Goal: Check status: Check status

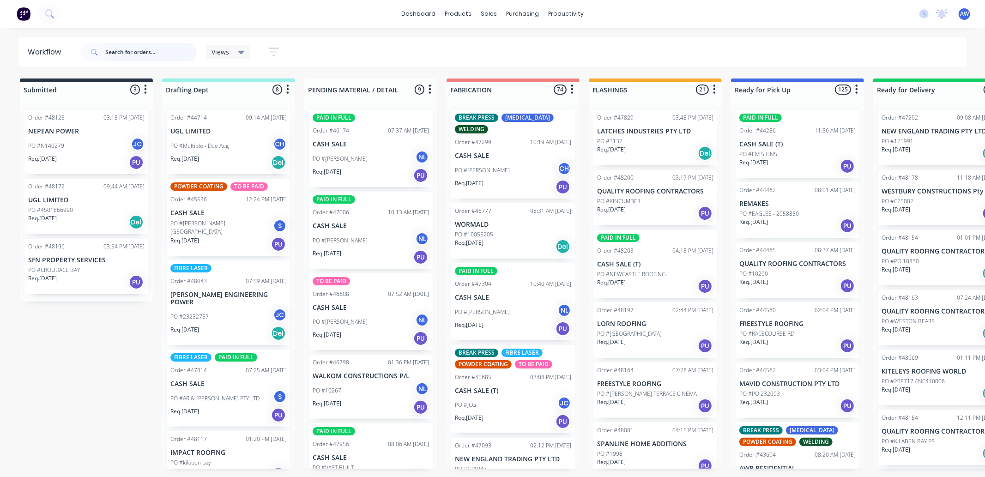
click at [113, 52] on input "text" at bounding box center [150, 52] width 91 height 18
type input "47961"
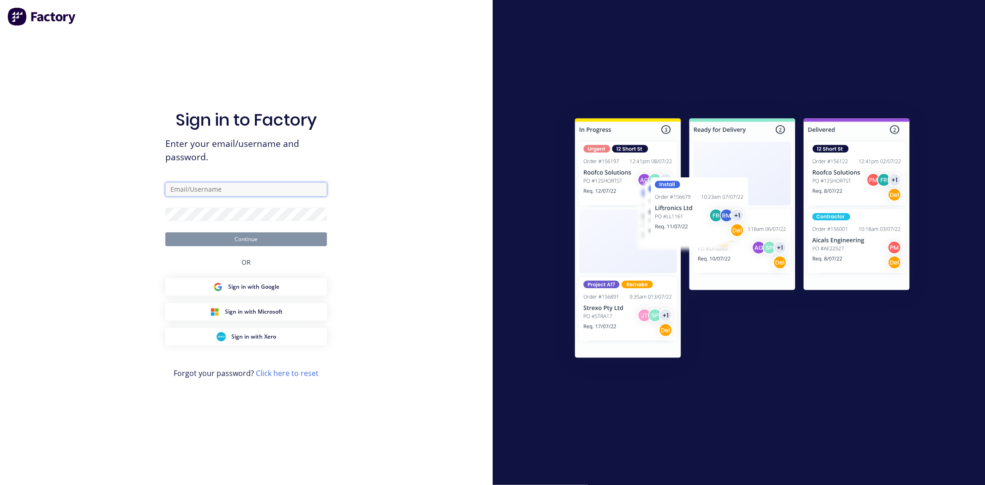
type input "workshop@academysheetmetal.com.au"
click at [247, 235] on button "Continue" at bounding box center [246, 239] width 162 height 14
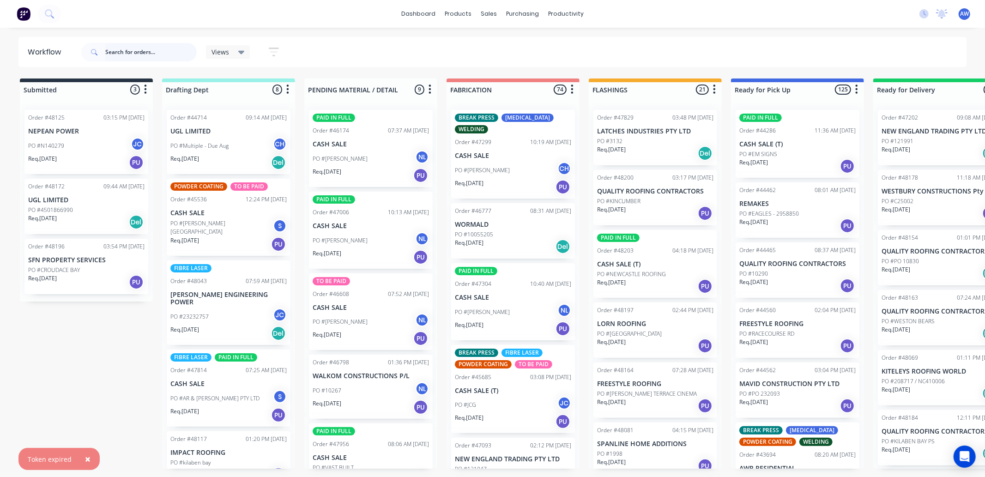
click at [130, 52] on input "text" at bounding box center [150, 52] width 91 height 18
type input "47961"
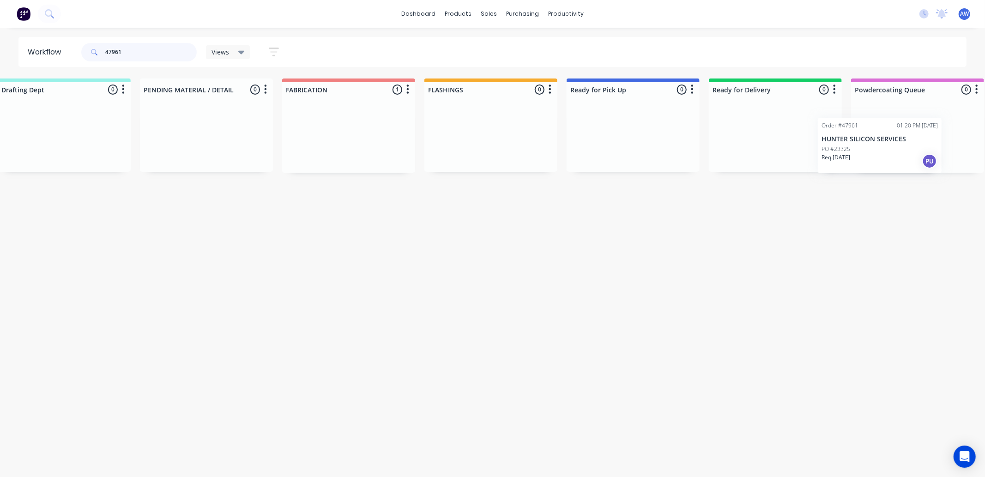
scroll to position [0, 200]
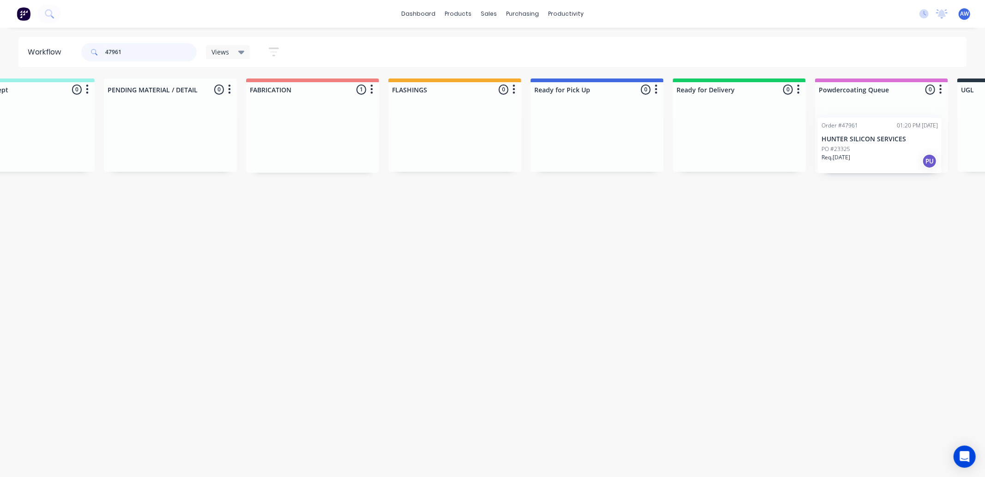
drag, startPoint x: 562, startPoint y: 150, endPoint x: 884, endPoint y: 155, distance: 321.4
click at [886, 156] on div "Submitted 0 Sort By Created date Required date Order number Customer name Most …" at bounding box center [563, 125] width 1540 height 94
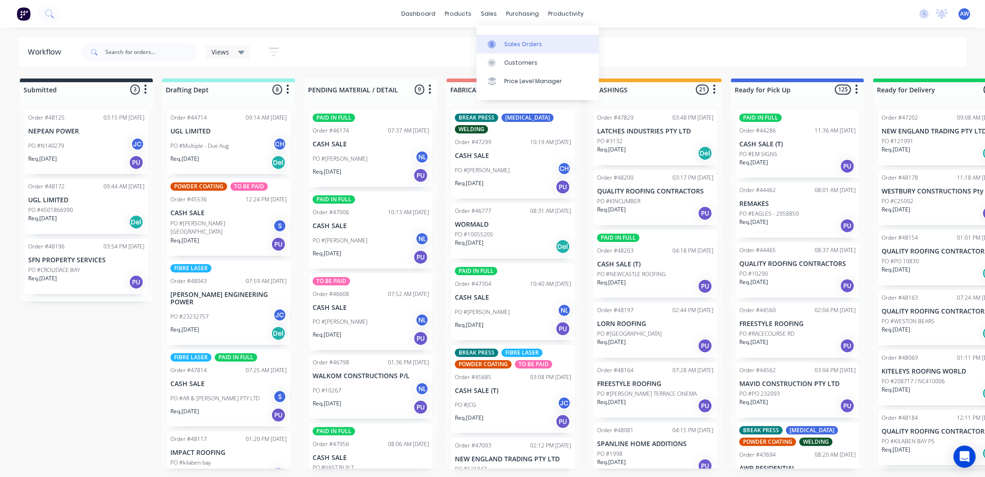
click at [501, 45] on div at bounding box center [495, 44] width 14 height 8
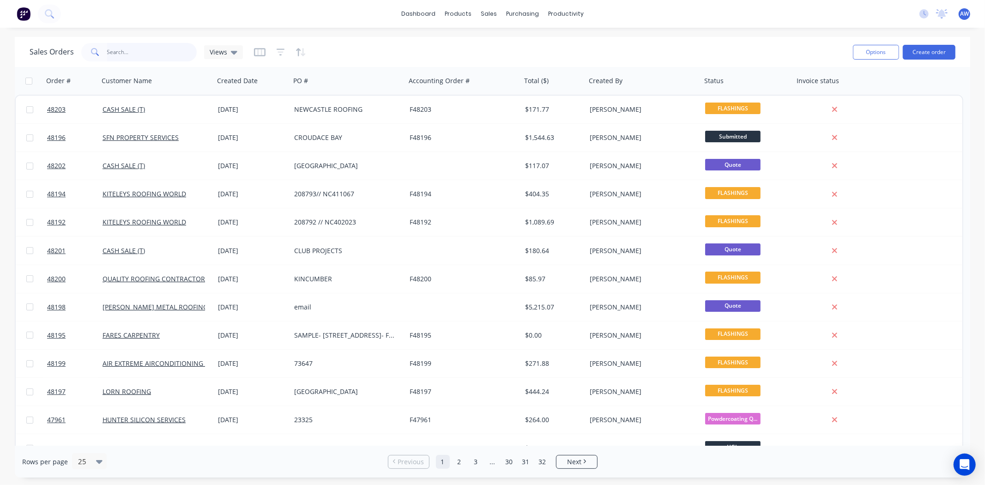
click at [138, 47] on input "text" at bounding box center [152, 52] width 90 height 18
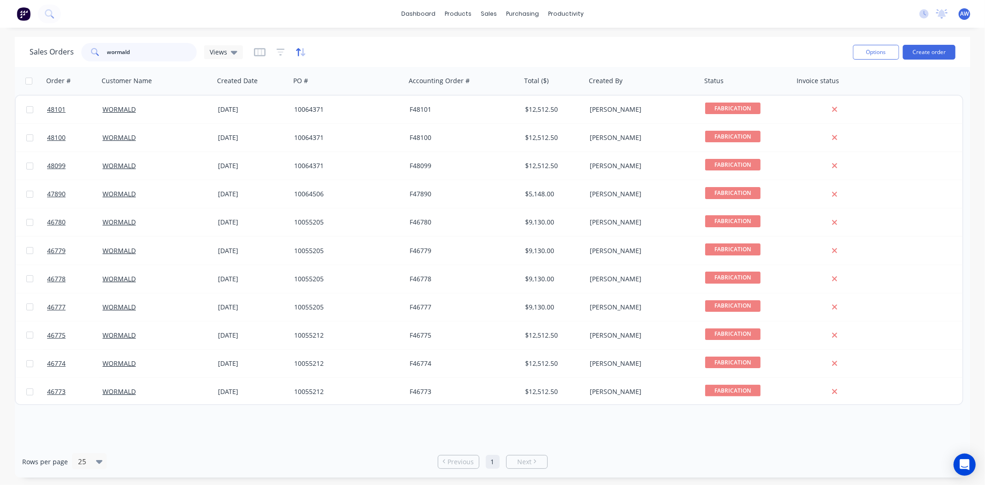
type input "wormald"
click at [300, 54] on icon "button" at bounding box center [301, 52] width 11 height 9
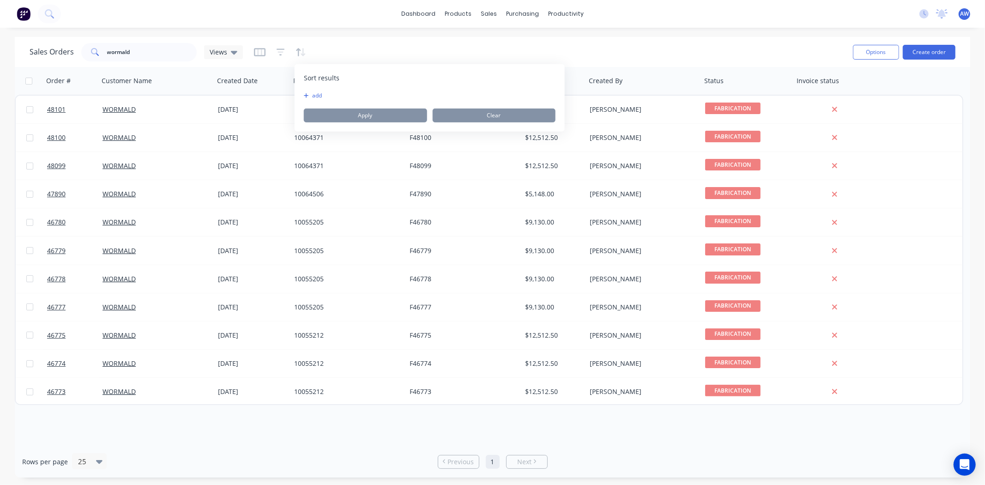
click at [304, 95] on icon "button" at bounding box center [306, 96] width 5 height 6
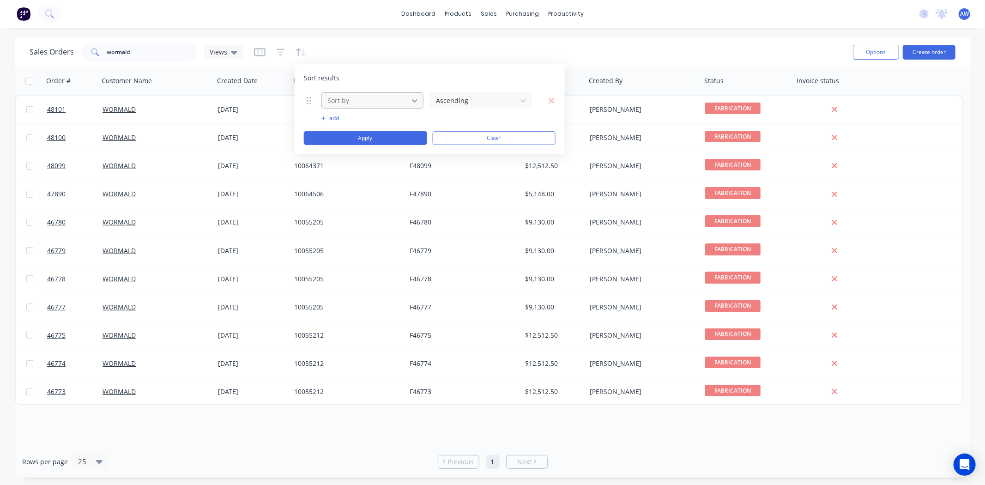
click at [418, 100] on icon at bounding box center [414, 100] width 9 height 9
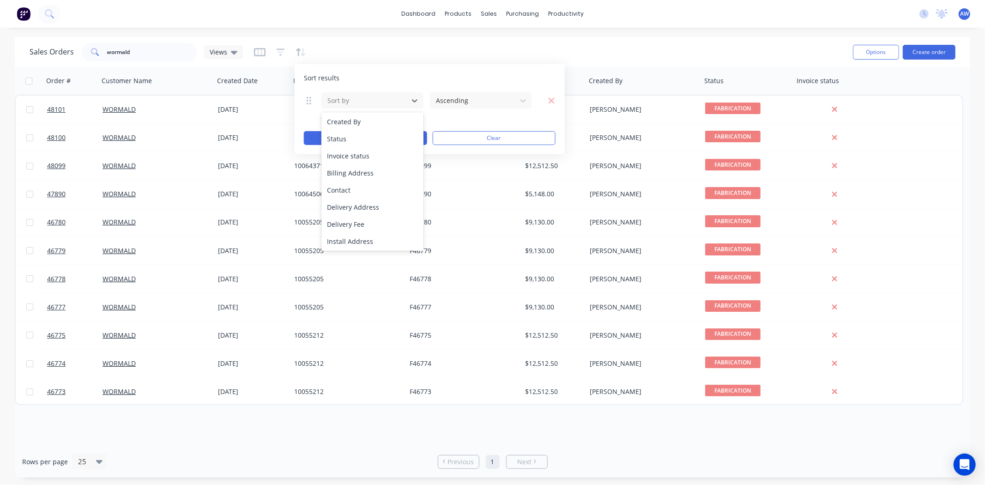
scroll to position [52, 0]
click at [340, 187] on div "Status" at bounding box center [372, 189] width 102 height 17
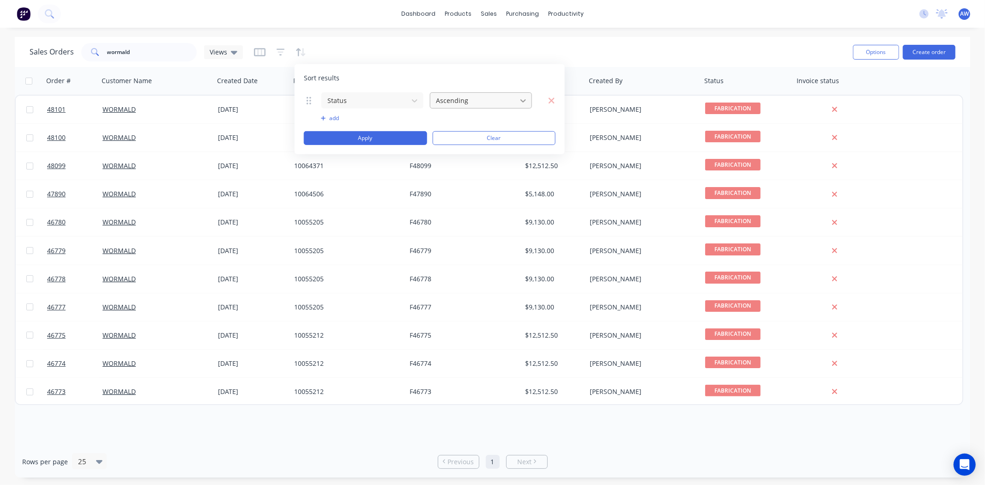
click at [523, 99] on icon at bounding box center [523, 100] width 9 height 9
click at [523, 100] on icon at bounding box center [523, 100] width 9 height 9
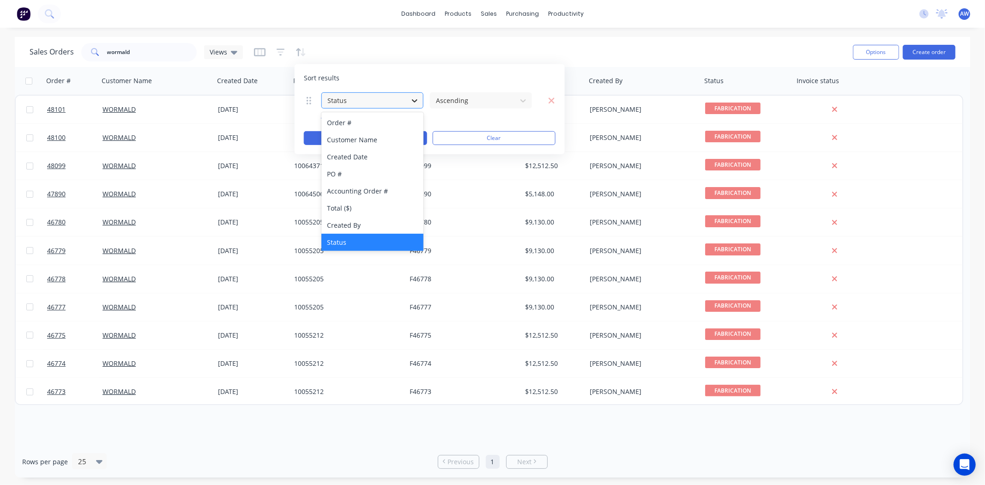
click at [416, 101] on icon at bounding box center [415, 100] width 6 height 3
click at [511, 139] on button "Clear" at bounding box center [493, 138] width 123 height 14
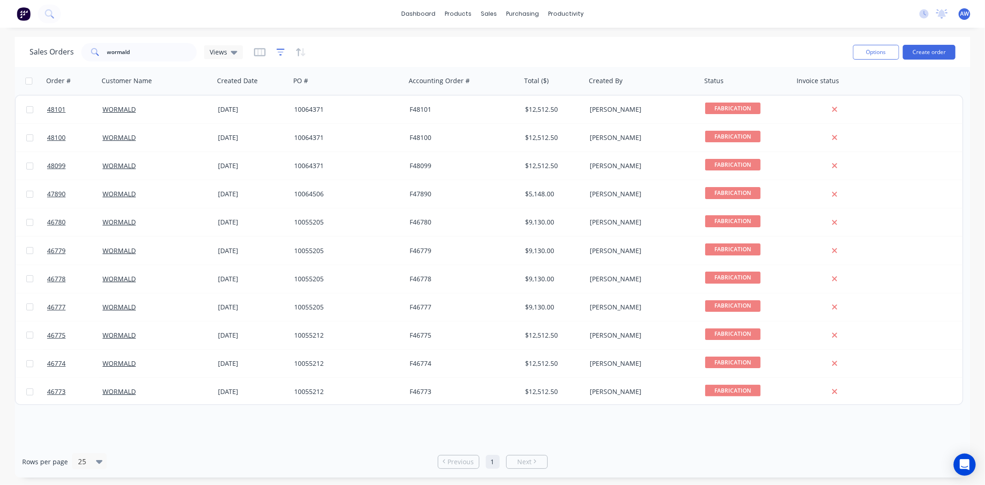
click at [280, 49] on icon "button" at bounding box center [281, 52] width 8 height 9
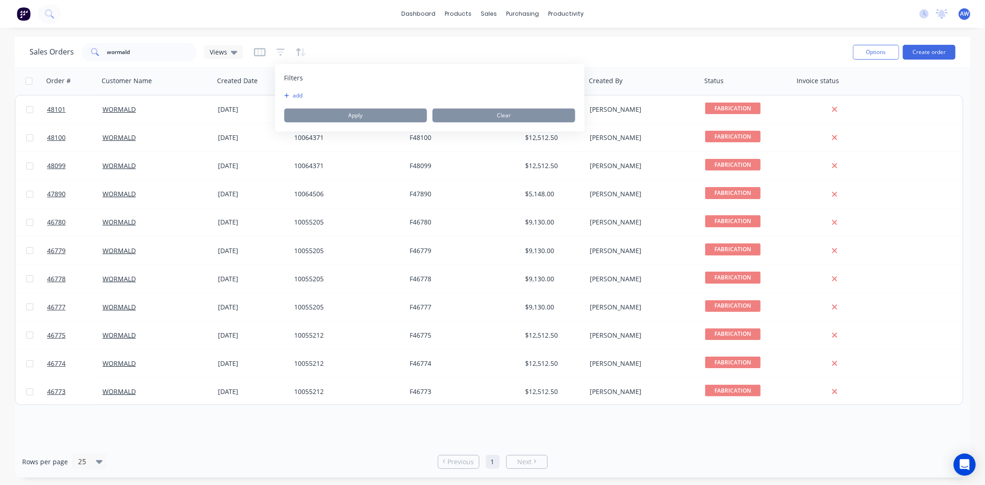
click at [287, 93] on icon "button" at bounding box center [286, 96] width 5 height 6
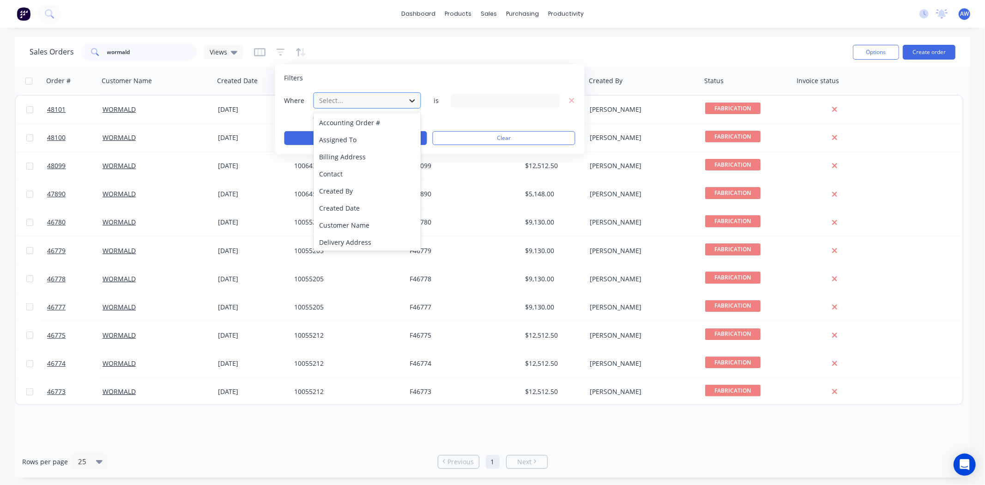
click at [410, 98] on icon at bounding box center [412, 100] width 9 height 9
click at [340, 233] on div "Status" at bounding box center [368, 240] width 108 height 17
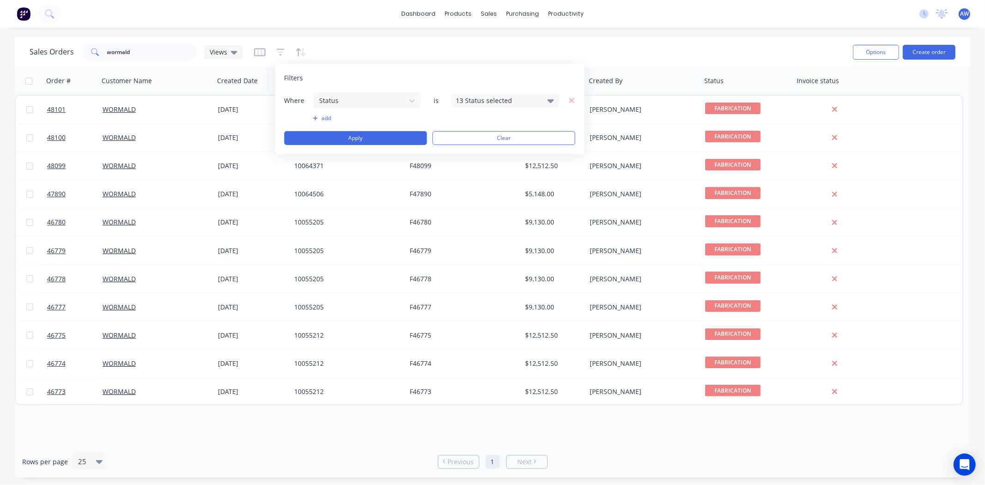
click at [549, 97] on icon at bounding box center [551, 100] width 6 height 10
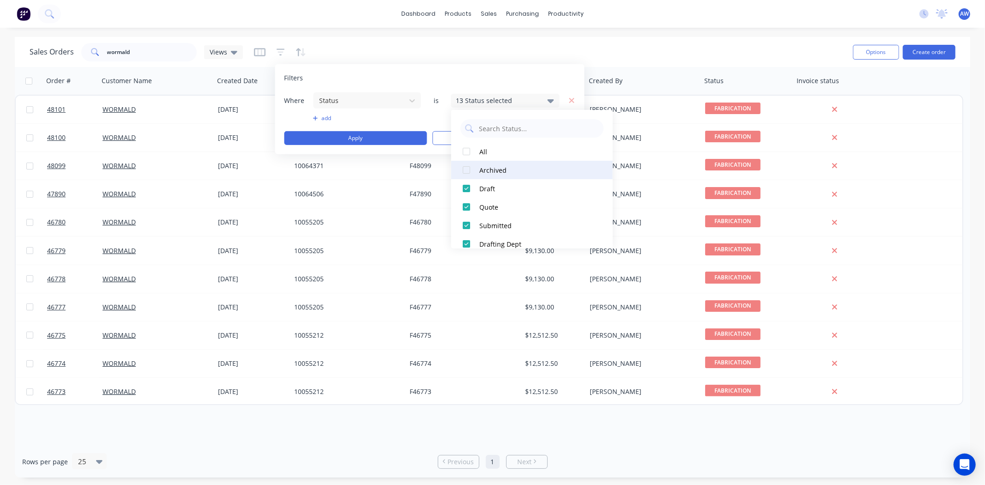
click at [496, 165] on div "Archived" at bounding box center [534, 170] width 111 height 10
click at [171, 50] on input "wormald" at bounding box center [152, 52] width 90 height 18
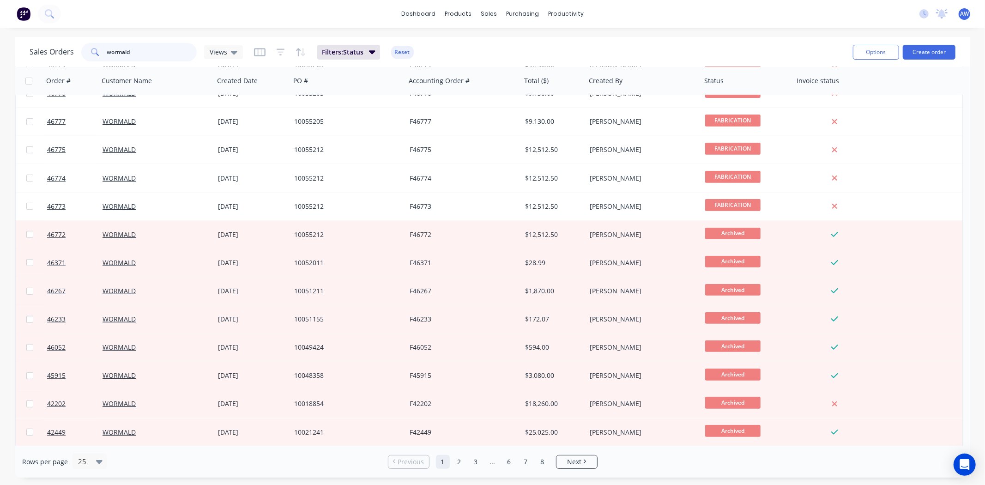
scroll to position [303, 0]
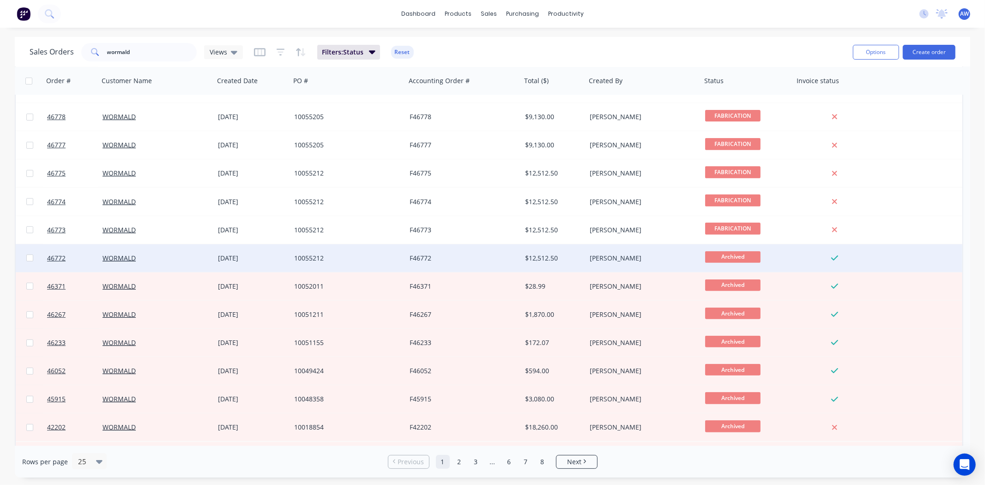
click at [143, 262] on div "WORMALD" at bounding box center [156, 258] width 115 height 28
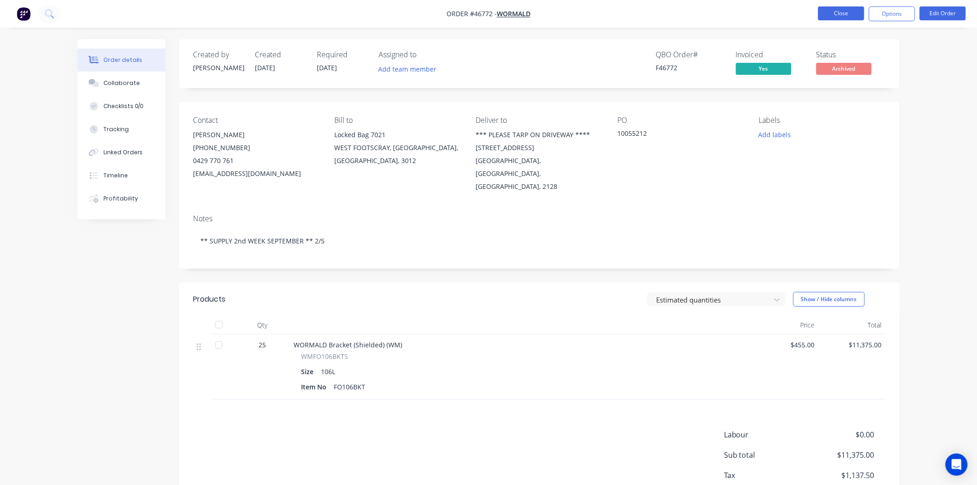
click at [839, 14] on button "Close" at bounding box center [841, 13] width 46 height 14
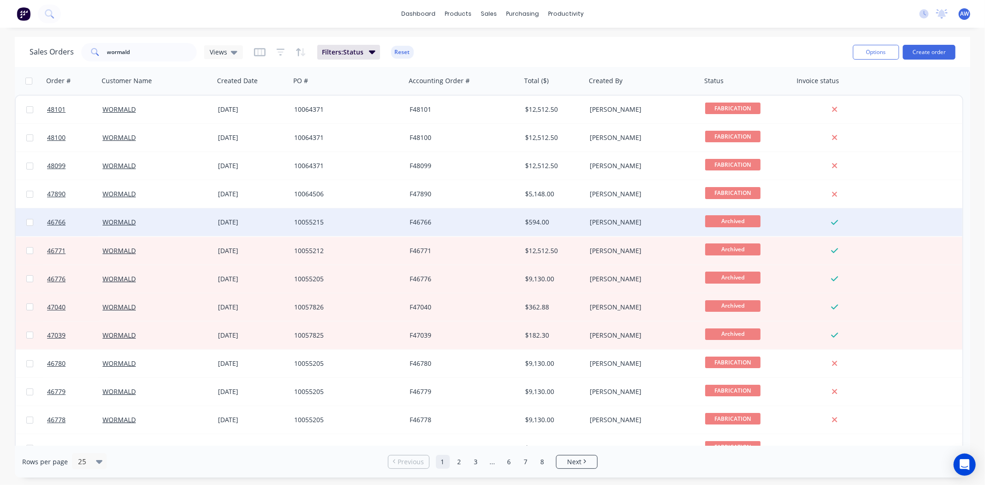
click at [316, 229] on div "10055215" at bounding box center [347, 222] width 115 height 28
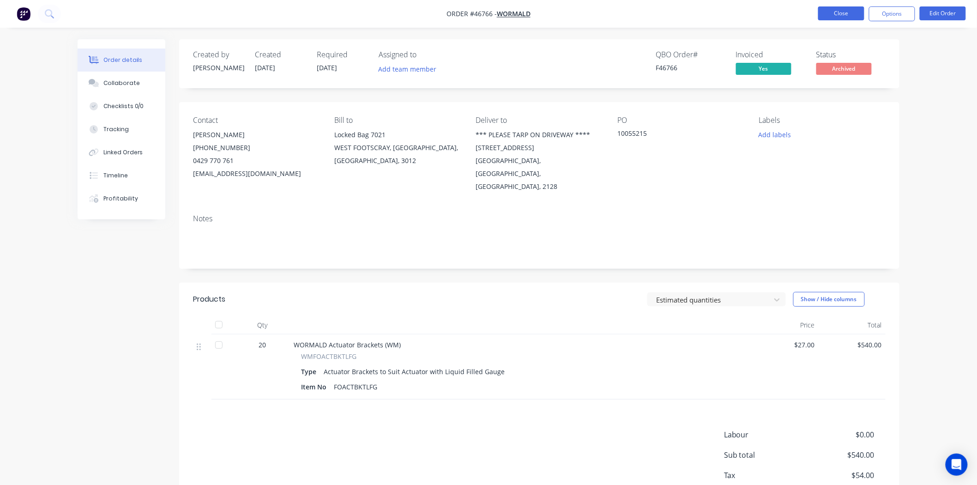
click at [838, 18] on button "Close" at bounding box center [841, 13] width 46 height 14
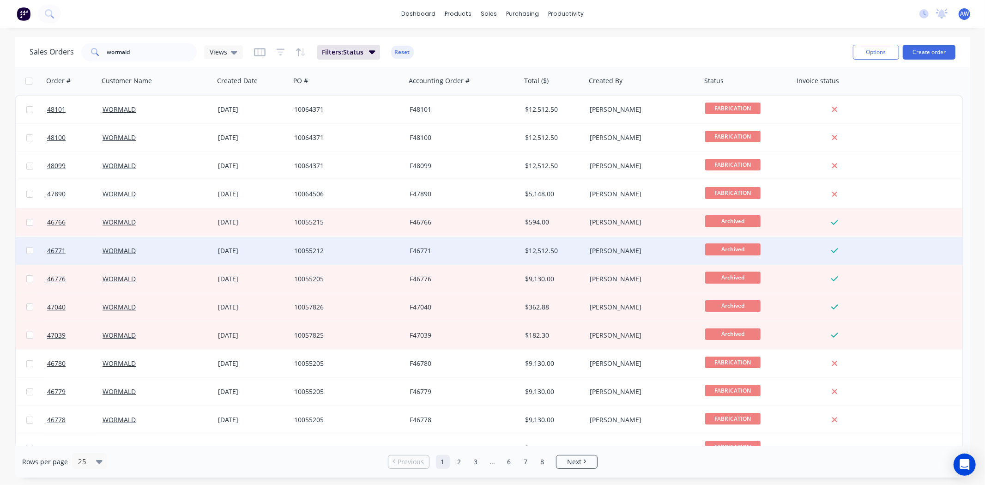
click at [483, 255] on div "F46771" at bounding box center [463, 251] width 115 height 28
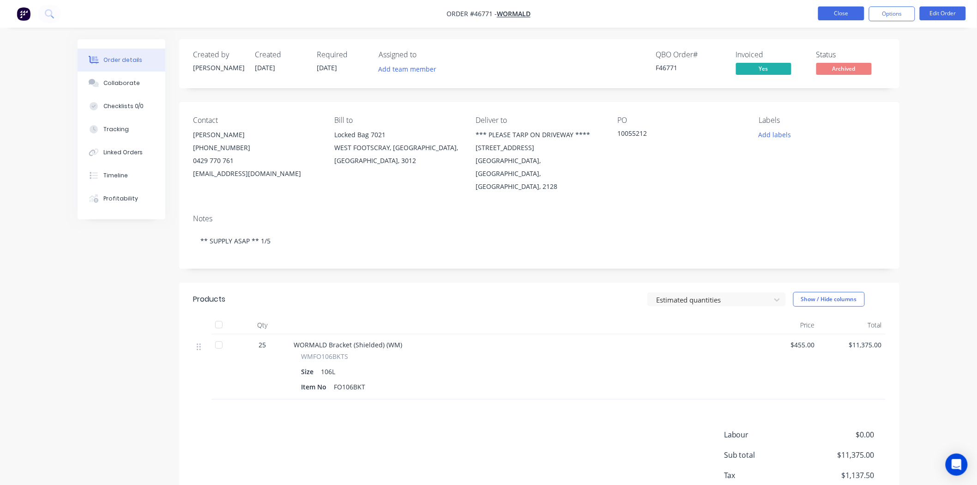
click at [836, 14] on button "Close" at bounding box center [841, 13] width 46 height 14
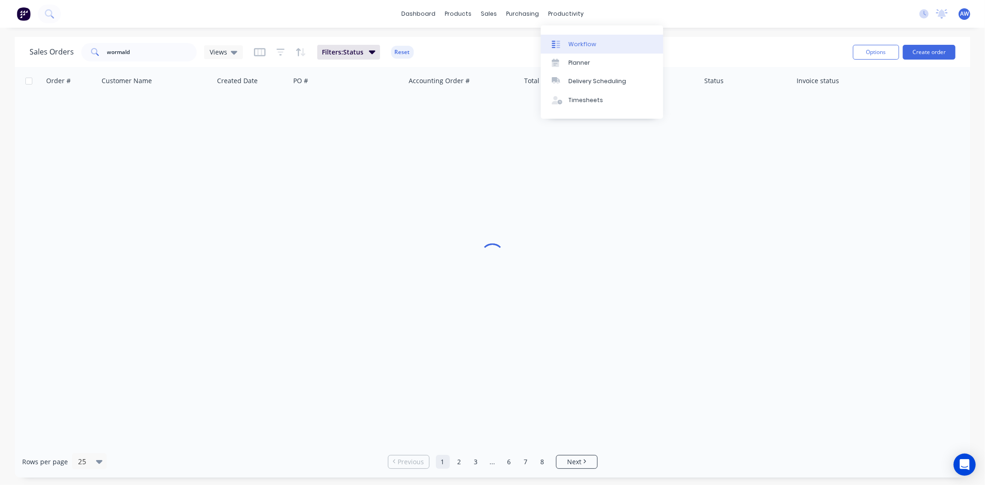
click at [588, 43] on div "Workflow" at bounding box center [582, 44] width 28 height 8
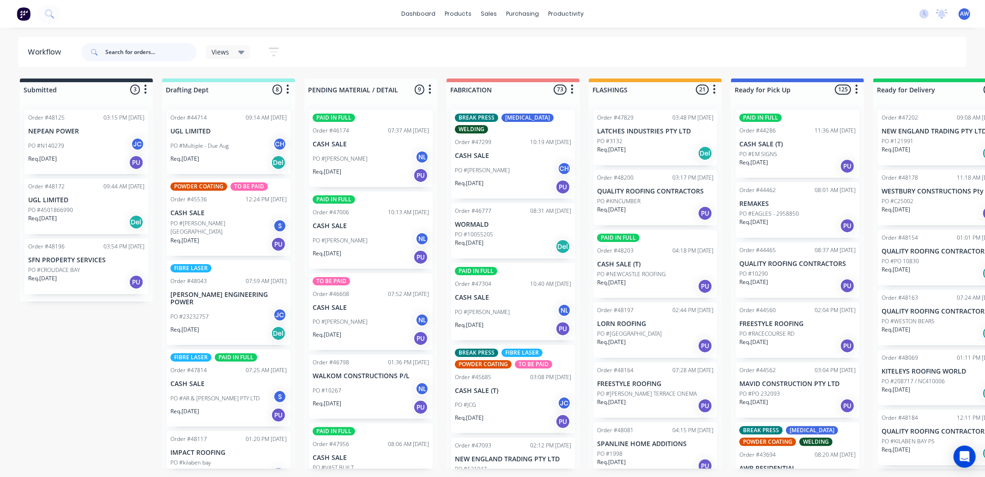
click at [135, 53] on input "text" at bounding box center [150, 52] width 91 height 18
type input "46772"
